Goal: Transaction & Acquisition: Purchase product/service

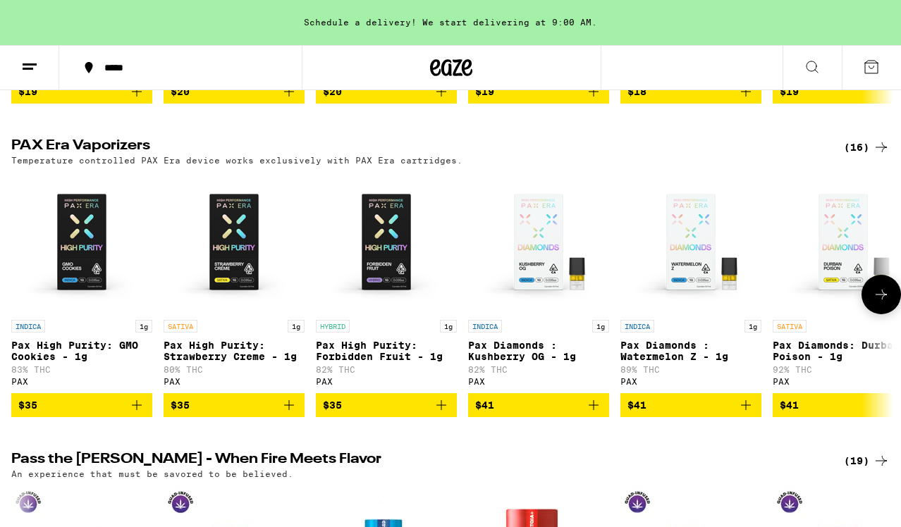
scroll to position [2797, 0]
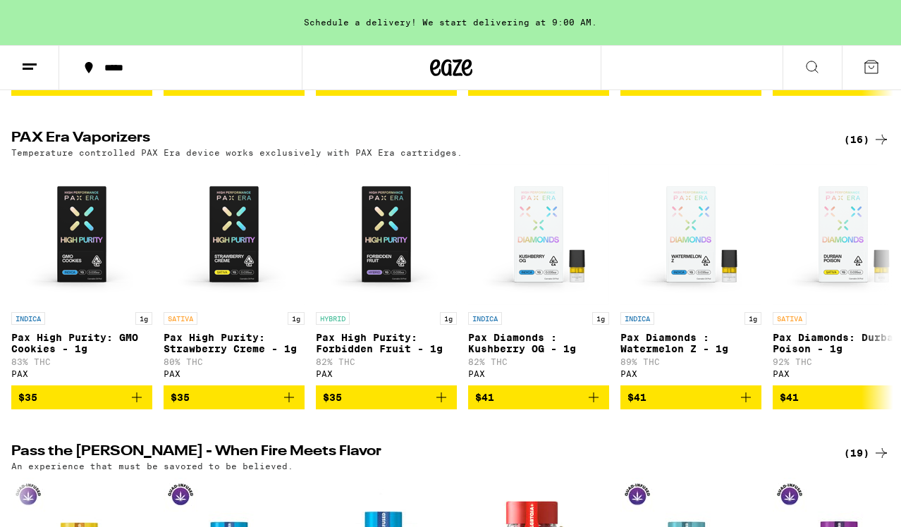
click at [856, 148] on div "(16)" at bounding box center [867, 139] width 46 height 17
